Goal: Task Accomplishment & Management: Manage account settings

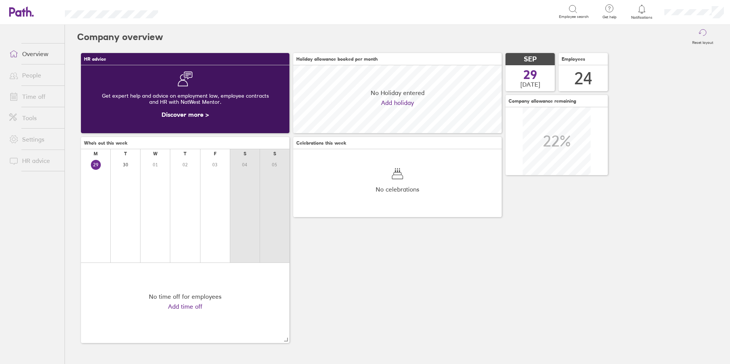
scroll to position [68, 208]
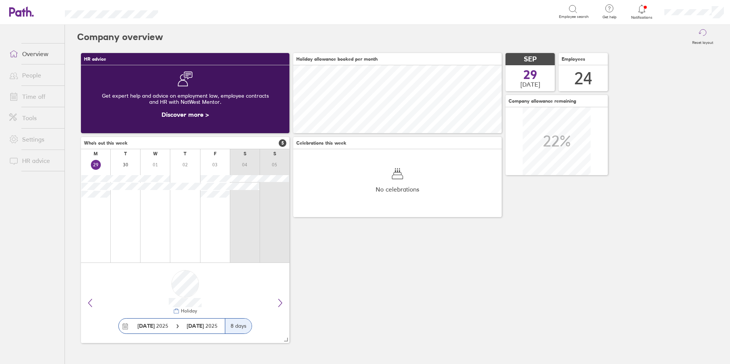
click at [26, 99] on link "Time off" at bounding box center [33, 96] width 61 height 15
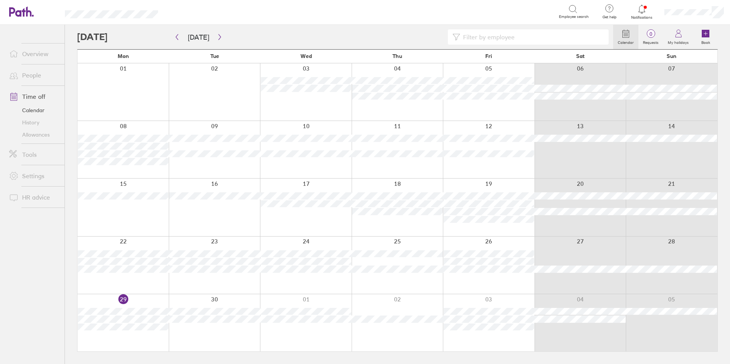
click at [21, 134] on link "Allowances" at bounding box center [33, 135] width 61 height 12
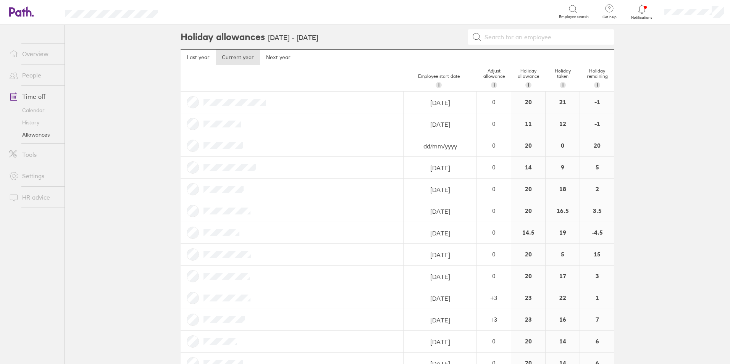
click at [41, 96] on link "Time off" at bounding box center [33, 96] width 61 height 15
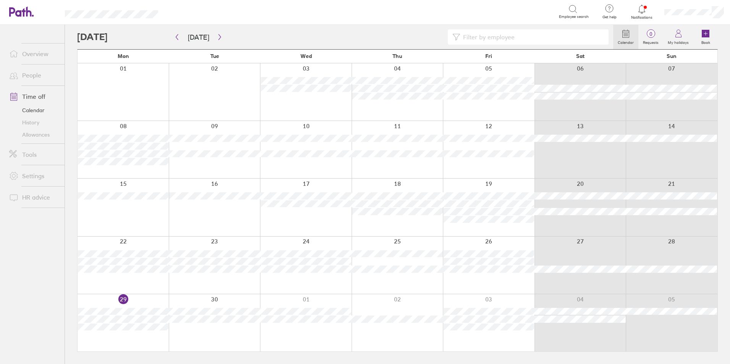
click at [506, 41] on input at bounding box center [532, 37] width 144 height 15
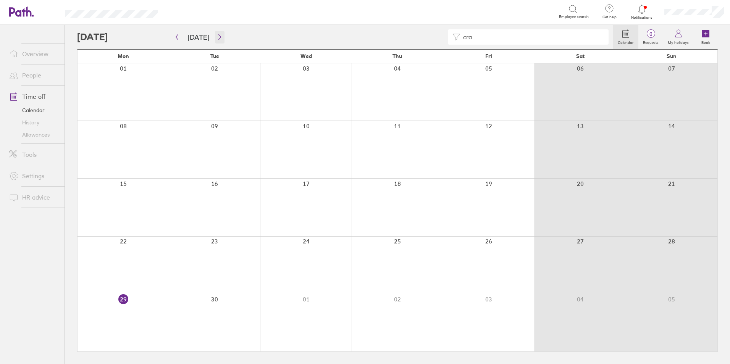
type input "cra"
click at [217, 38] on icon "button" at bounding box center [220, 37] width 6 height 6
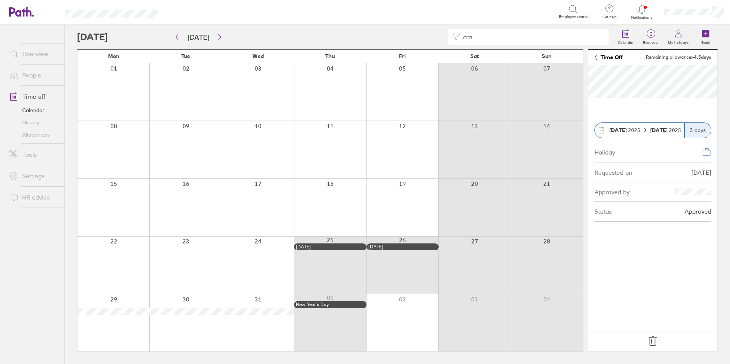
click at [651, 344] on icon at bounding box center [652, 341] width 12 height 12
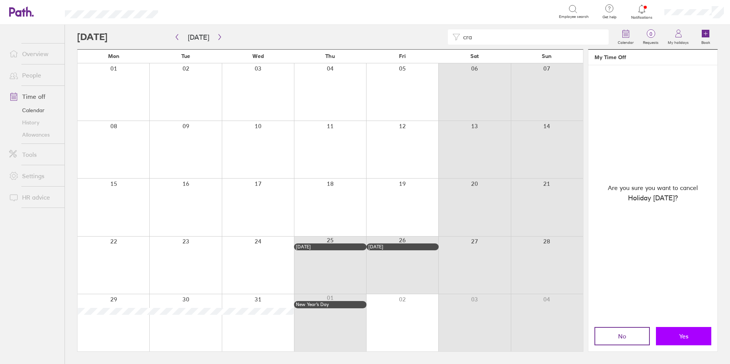
click at [671, 334] on button "Yes" at bounding box center [683, 336] width 55 height 18
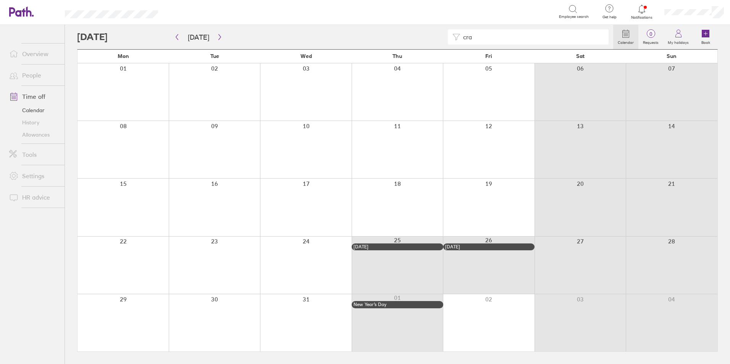
click at [52, 136] on link "Allowances" at bounding box center [33, 135] width 61 height 12
